Goal: Information Seeking & Learning: Find specific fact

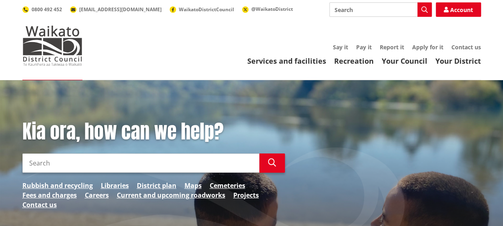
click at [100, 168] on input "Search" at bounding box center [140, 162] width 237 height 19
type input "dog desex"
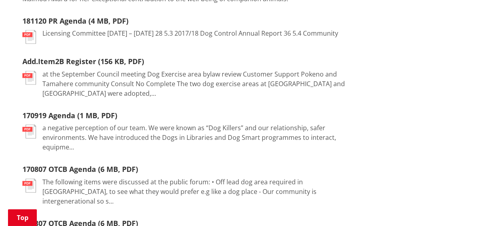
scroll to position [832, 0]
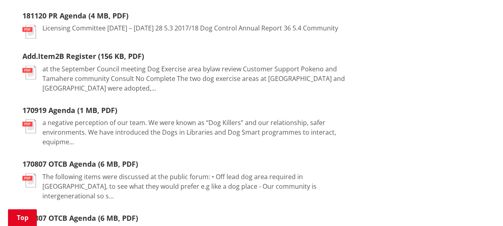
drag, startPoint x: 501, startPoint y: 10, endPoint x: 447, endPoint y: 114, distance: 117.0
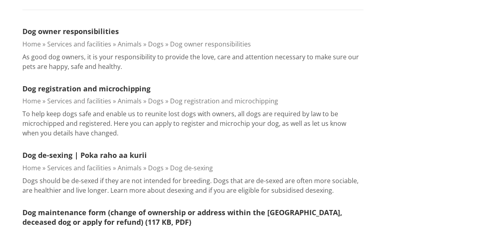
scroll to position [0, 0]
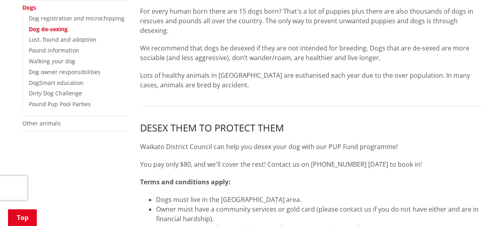
scroll to position [208, 0]
